Goal: Information Seeking & Learning: Learn about a topic

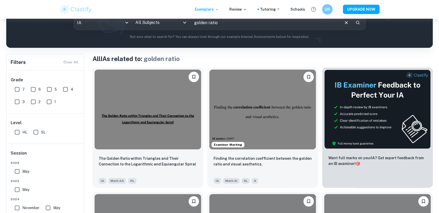
scroll to position [77, 0]
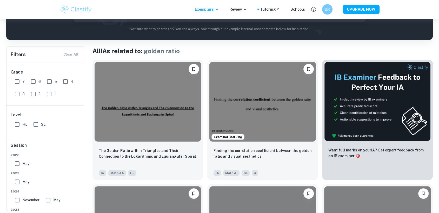
click at [33, 79] on input "6" at bounding box center [33, 81] width 10 height 10
checkbox input "true"
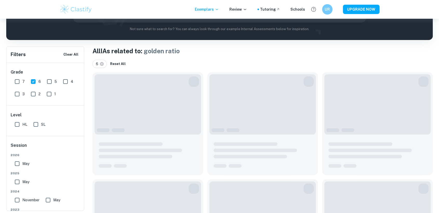
click at [19, 77] on input "7" at bounding box center [17, 81] width 10 height 10
checkbox input "true"
click at [48, 83] on input "5" at bounding box center [49, 81] width 10 height 10
checkbox input "true"
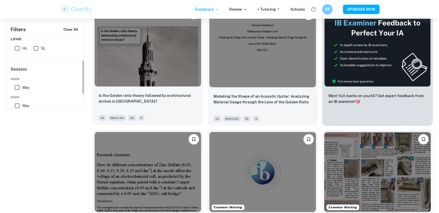
scroll to position [56, 0]
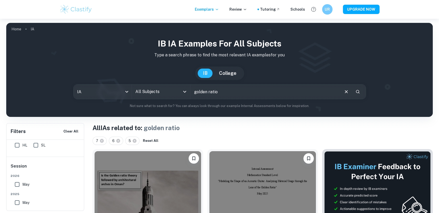
click at [173, 94] on input "All Subjects" at bounding box center [157, 92] width 46 height 10
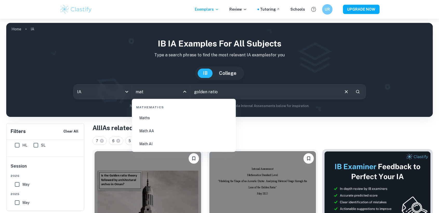
type input "math"
click at [170, 115] on li "Maths" at bounding box center [184, 118] width 100 height 12
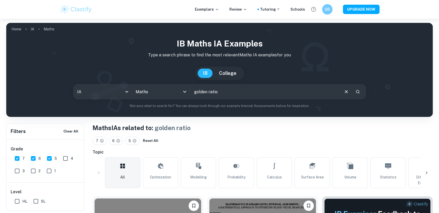
click at [236, 95] on input "golden ratio" at bounding box center [264, 91] width 149 height 15
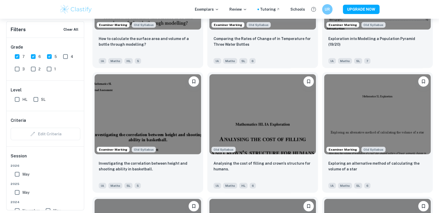
scroll to position [1242, 0]
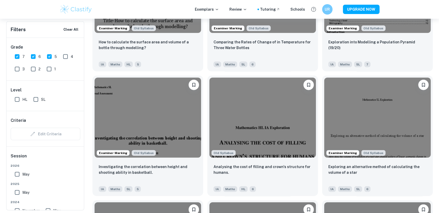
drag, startPoint x: 206, startPoint y: 132, endPoint x: 204, endPoint y: 143, distance: 11.9
click at [204, 143] on div "Old Syllabus Analysing the cost of filling and crown's structure for humans. IA…" at bounding box center [260, 133] width 115 height 124
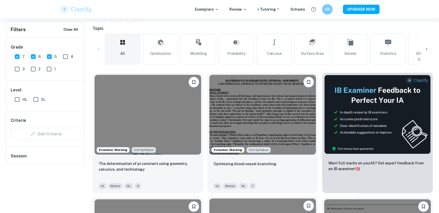
scroll to position [0, 0]
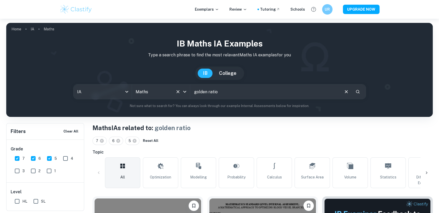
click at [161, 98] on div "Maths All Subjects" at bounding box center [161, 91] width 58 height 15
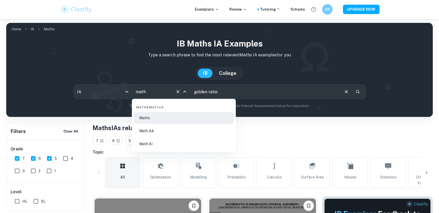
click at [156, 147] on li "Math AI" at bounding box center [184, 144] width 100 height 12
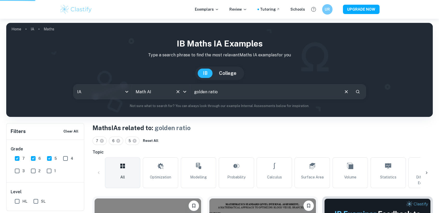
type input "Math AI"
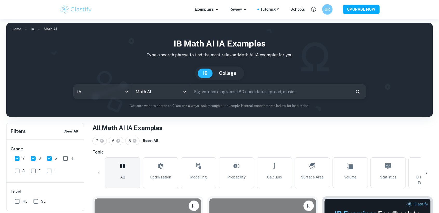
click at [232, 95] on input "text" at bounding box center [270, 91] width 161 height 15
type input "golden ratio"
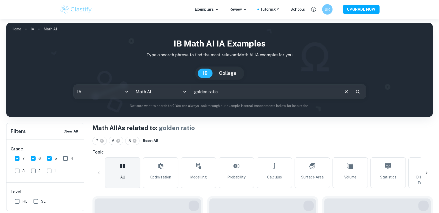
drag, startPoint x: 232, startPoint y: 95, endPoint x: 217, endPoint y: 174, distance: 80.0
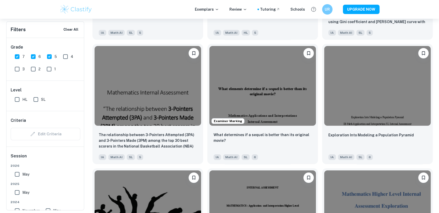
scroll to position [1897, 0]
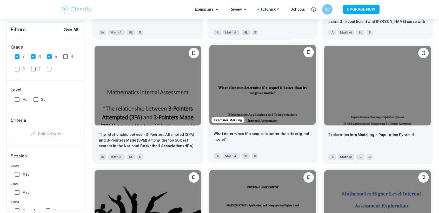
click at [207, 45] on div "Examiner Marking What determines if a sequel is better than its original movie?…" at bounding box center [260, 101] width 115 height 124
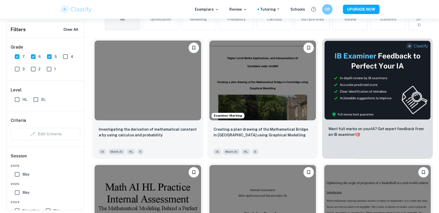
scroll to position [0, 0]
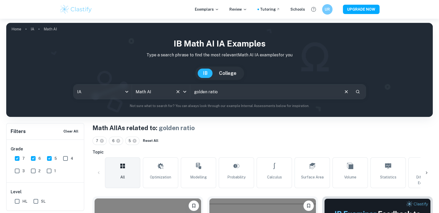
drag, startPoint x: 230, startPoint y: 80, endPoint x: 181, endPoint y: 94, distance: 51.8
click at [181, 94] on div at bounding box center [181, 91] width 14 height 7
click at [67, 161] on input "4" at bounding box center [65, 158] width 10 height 10
checkbox input "true"
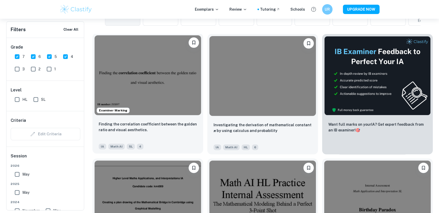
scroll to position [179, 0]
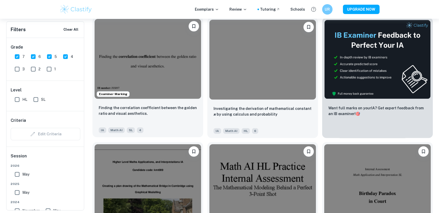
click at [113, 101] on div "Finding the correlation coefficient between the golden ratio and visual aesthet…" at bounding box center [148, 119] width 111 height 36
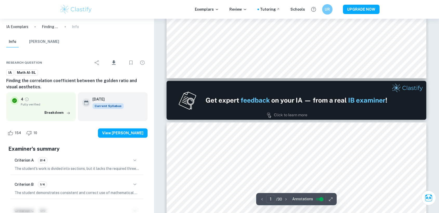
scroll to position [312, 0]
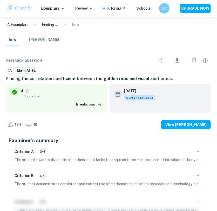
type input "1"
